Goal: Ask a question

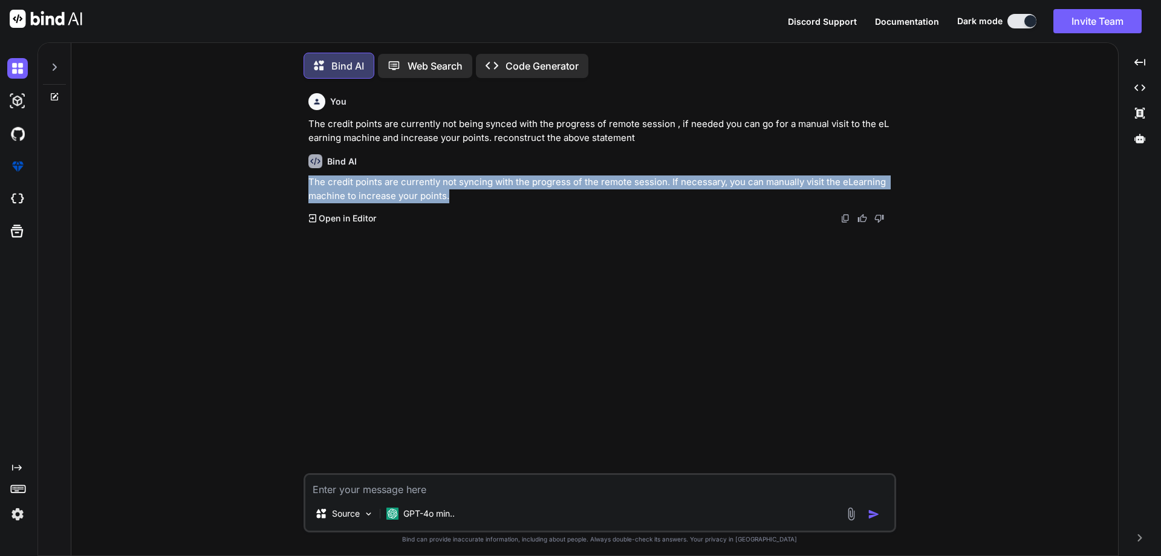
scroll to position [6, 0]
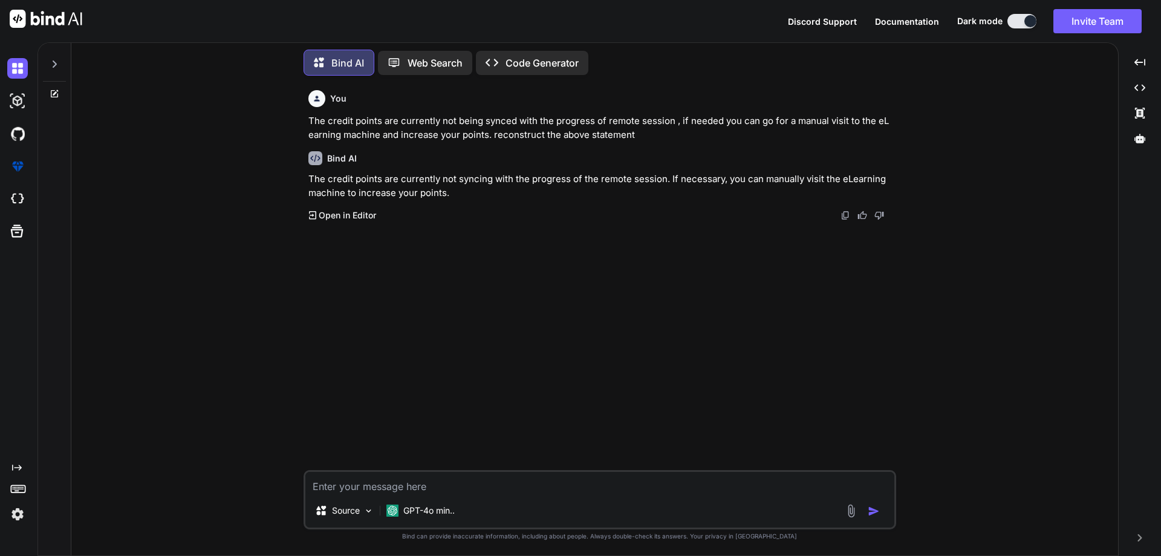
click at [395, 151] on div "Bind AI" at bounding box center [600, 158] width 585 height 14
click at [627, 131] on p "The credit points are currently not being synced with the progress of remote se…" at bounding box center [600, 127] width 585 height 27
click at [628, 132] on p "The credit points are currently not being synced with the progress of remote se…" at bounding box center [600, 127] width 585 height 27
click at [427, 480] on textarea at bounding box center [599, 483] width 589 height 22
paste textarea "He has completed his udemy course but the spending hours are not showing up pro…"
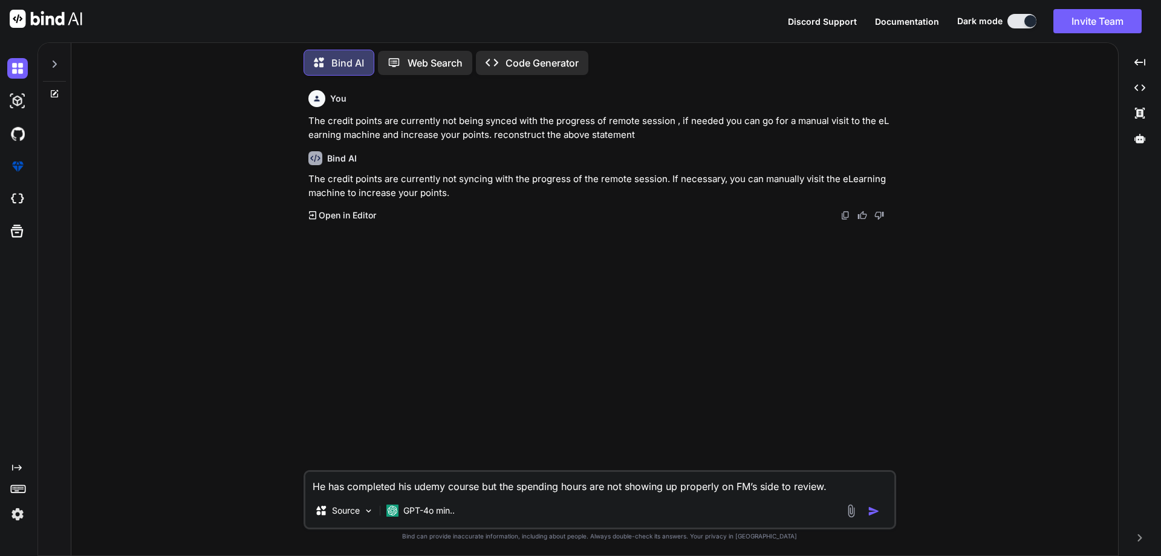
click at [838, 486] on textarea "He has completed his udemy course but the spending hours are not showing up pro…" at bounding box center [599, 483] width 589 height 22
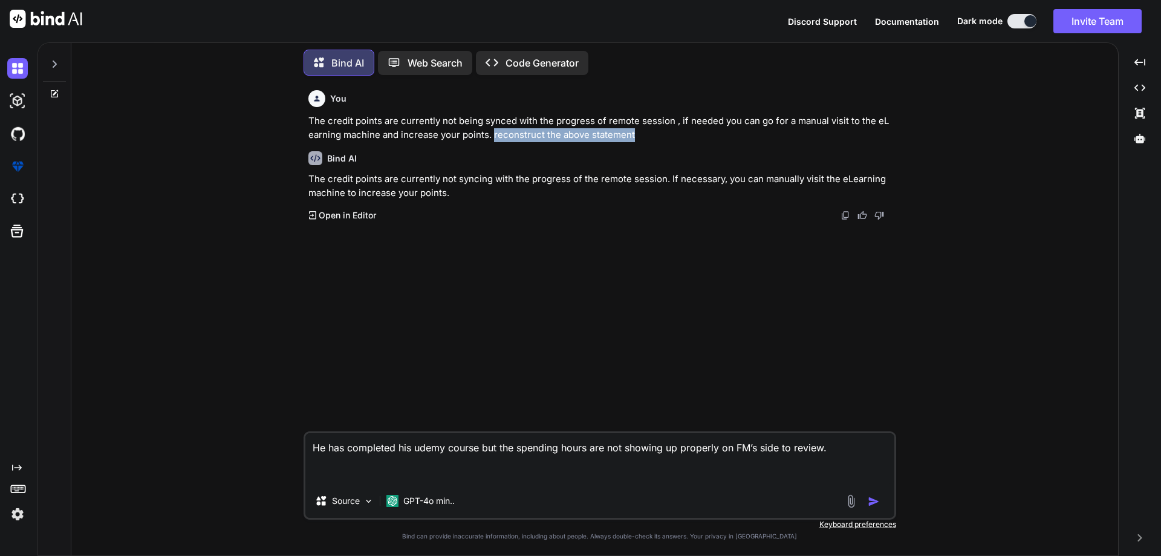
drag, startPoint x: 487, startPoint y: 133, endPoint x: 646, endPoint y: 138, distance: 159.1
click at [646, 138] on p "The credit points are currently not being synced with the progress of remote se…" at bounding box center [600, 127] width 585 height 27
copy p "reconstruct the above statement"
click at [463, 479] on textarea "He has completed his udemy course but the spending hours are not showing up pro…" at bounding box center [599, 458] width 589 height 51
paste textarea "reconstruct the above statement"
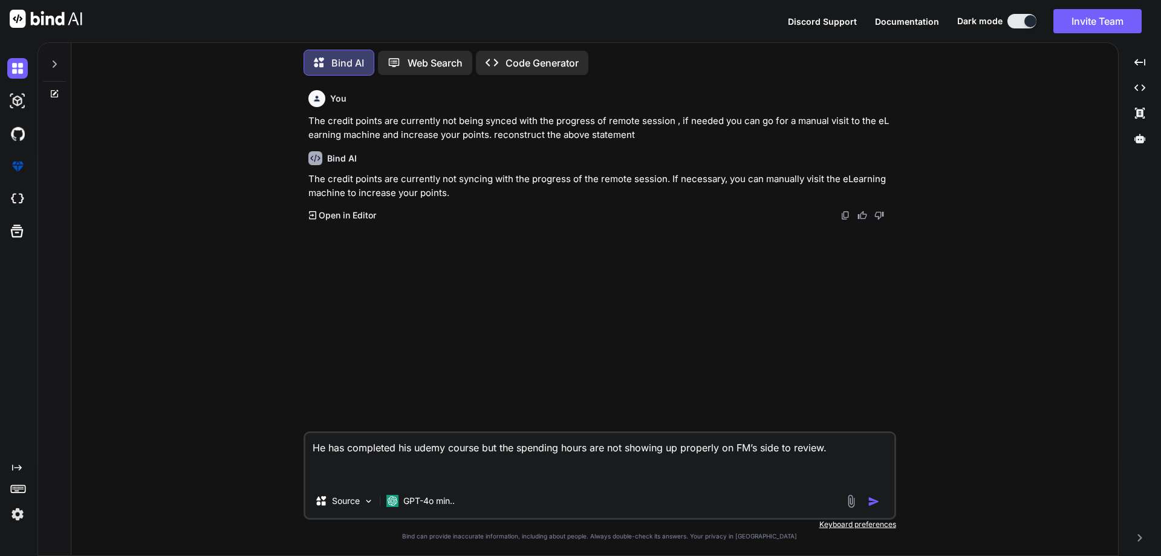
type textarea "He has completed his udemy course but the spending hours are not showing up pro…"
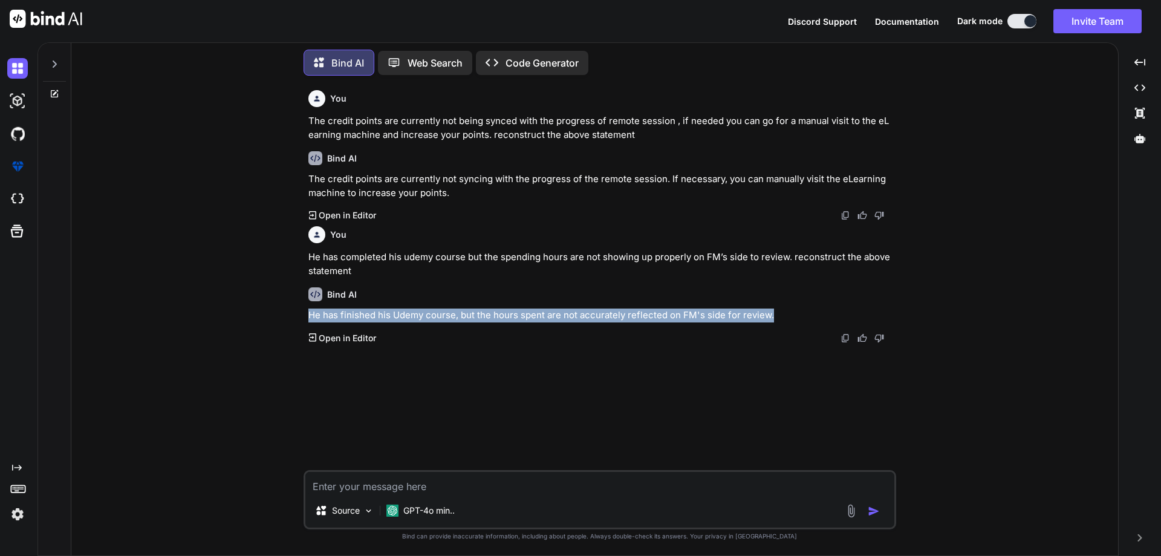
drag, startPoint x: 311, startPoint y: 317, endPoint x: 770, endPoint y: 314, distance: 458.9
click at [770, 314] on p "He has finished his Udemy course, but the hours spent are not accurately reflec…" at bounding box center [600, 315] width 585 height 14
copy p "He has finished his Udemy course, but the hours spent are not accurately reflec…"
